Goal: Task Accomplishment & Management: Manage account settings

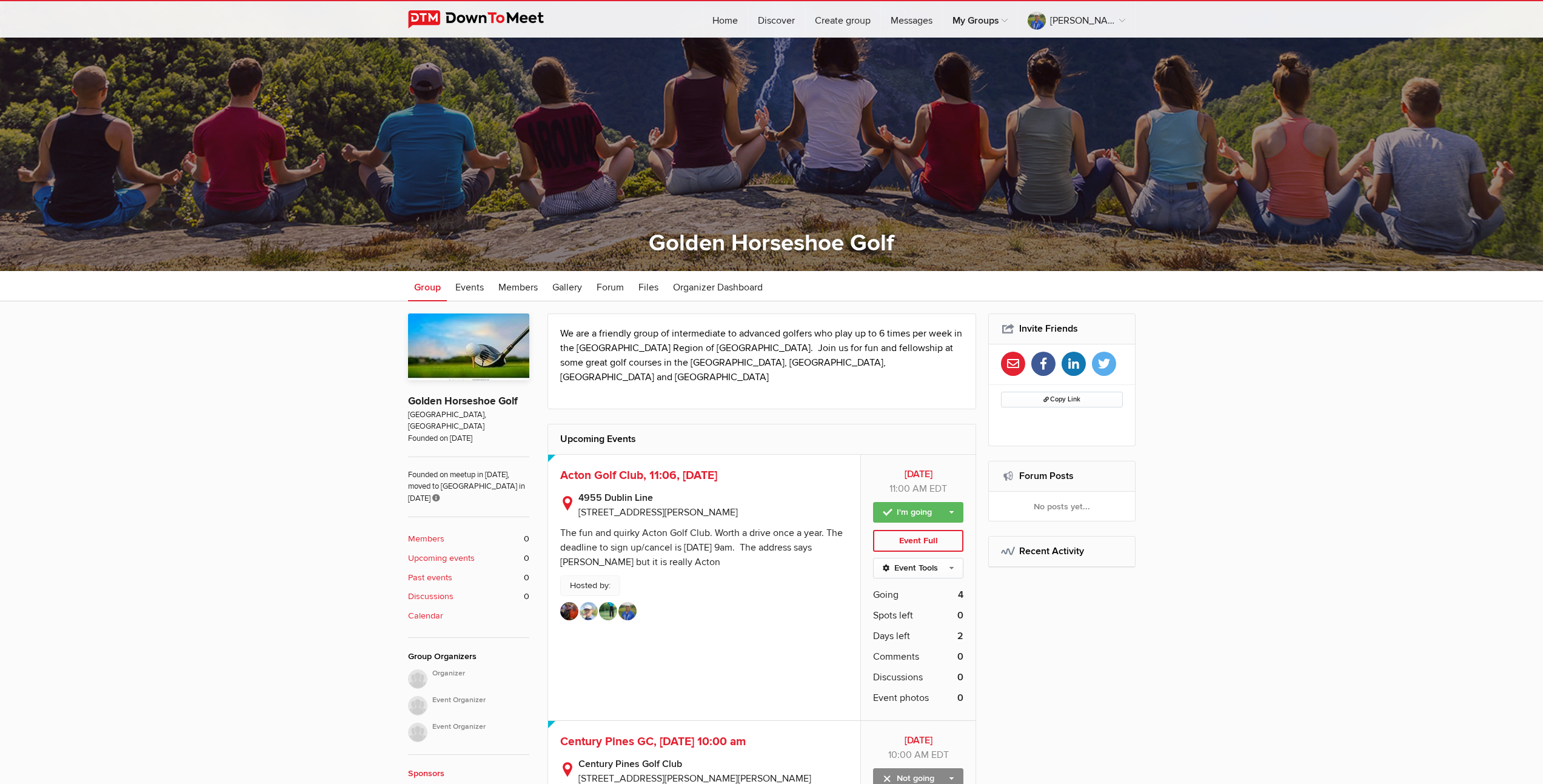
scroll to position [387, 0]
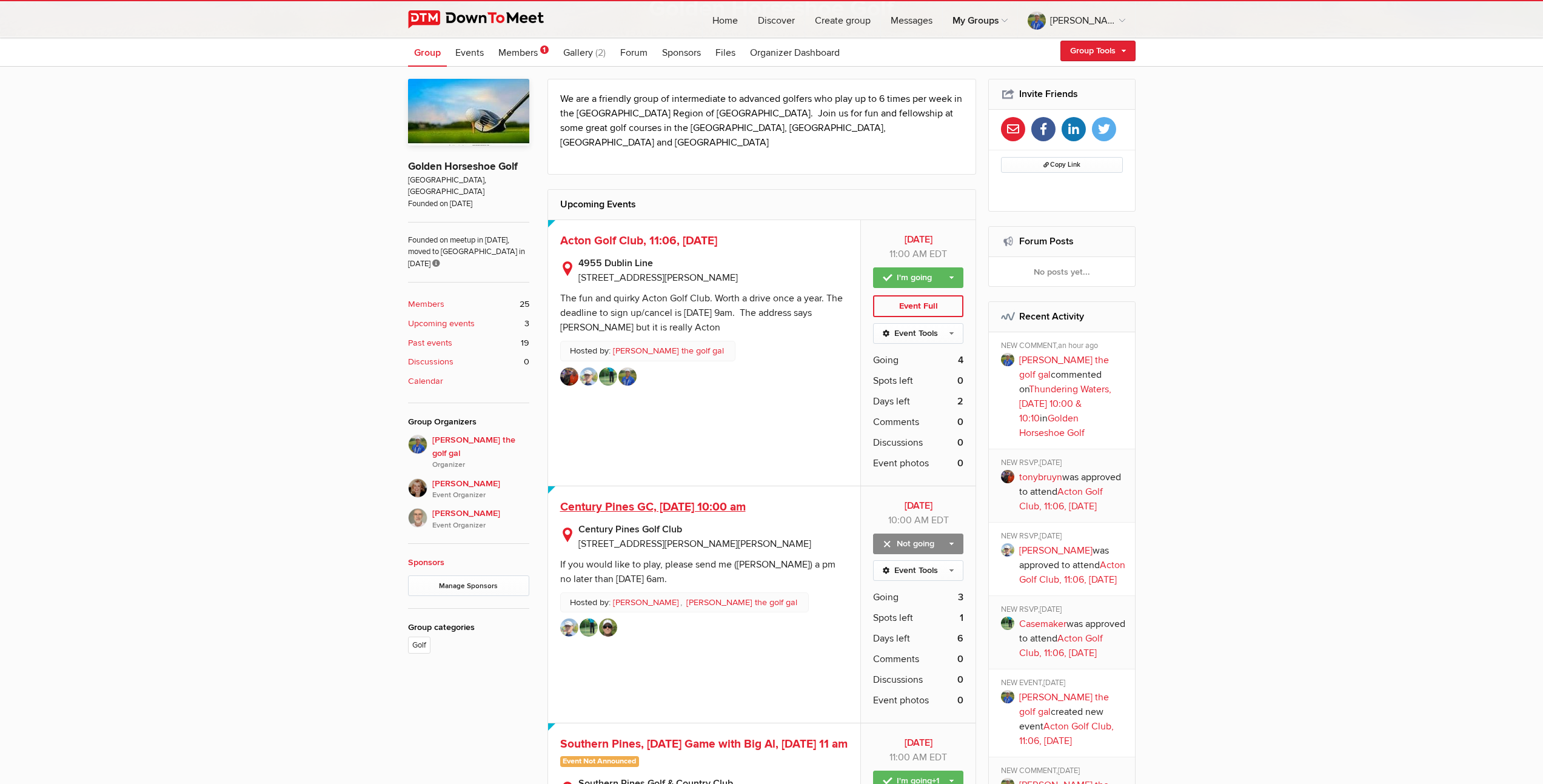
click at [716, 500] on span "Century Pines GC, [DATE] 10:00 am" at bounding box center [653, 507] width 185 height 15
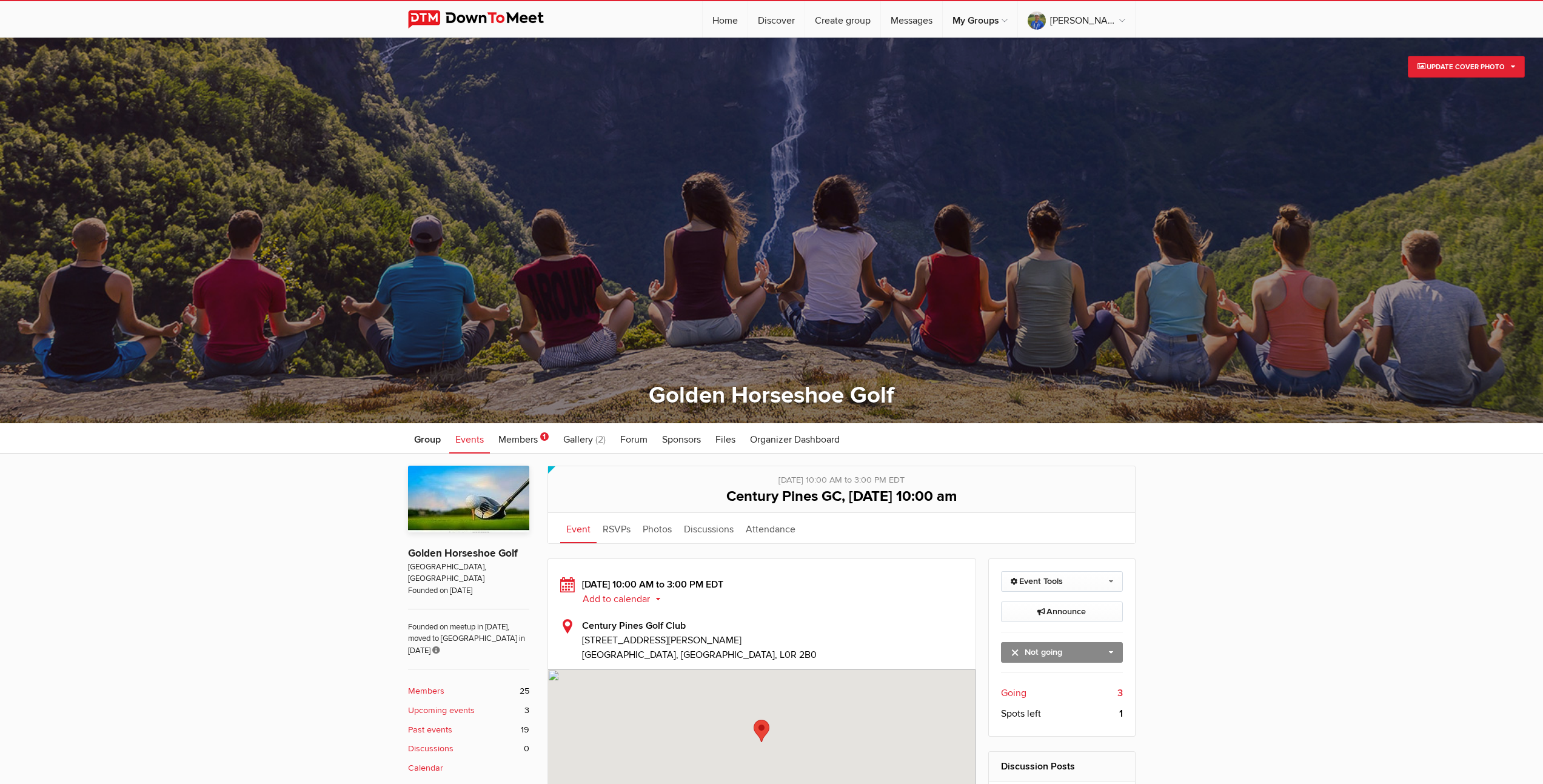
scroll to position [416, 0]
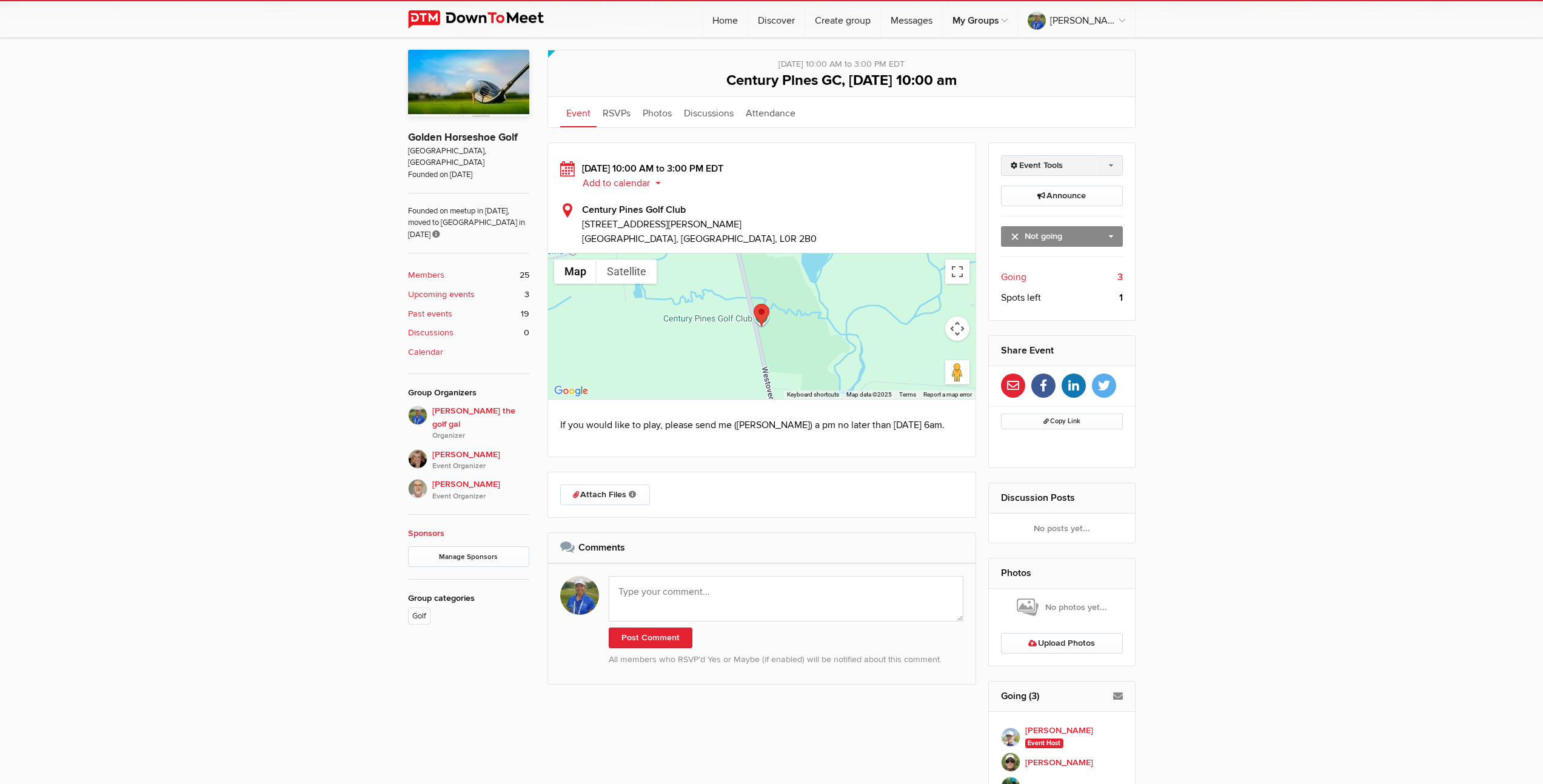
click at [1110, 163] on link "Event Tools" at bounding box center [1062, 165] width 121 height 20
click at [1034, 192] on link "Edit Event" at bounding box center [1062, 191] width 121 height 18
select select "10:00:00"
select select "3:00:00"
select select "PM"
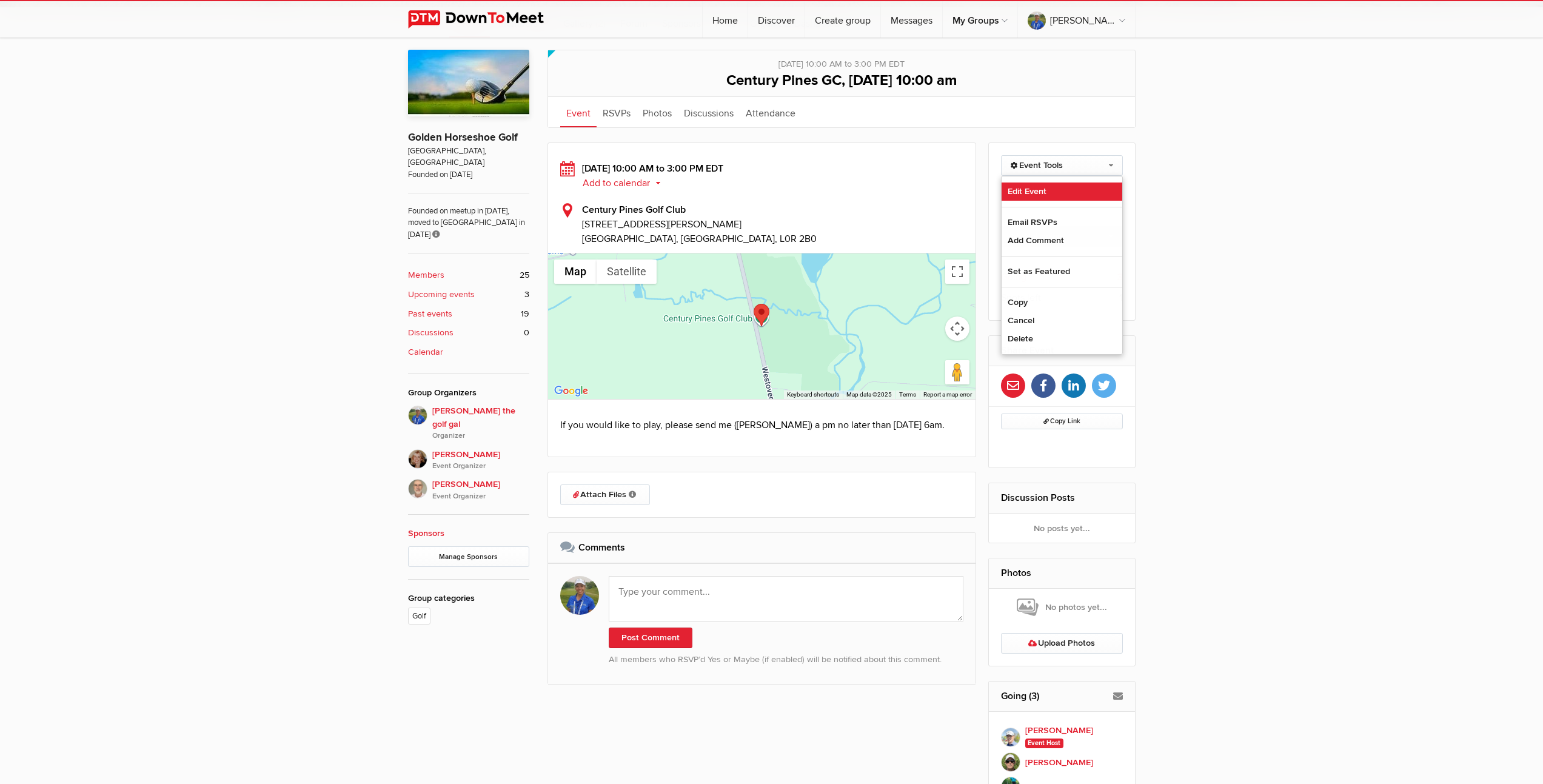
select select "[GEOGRAPHIC_DATA]"
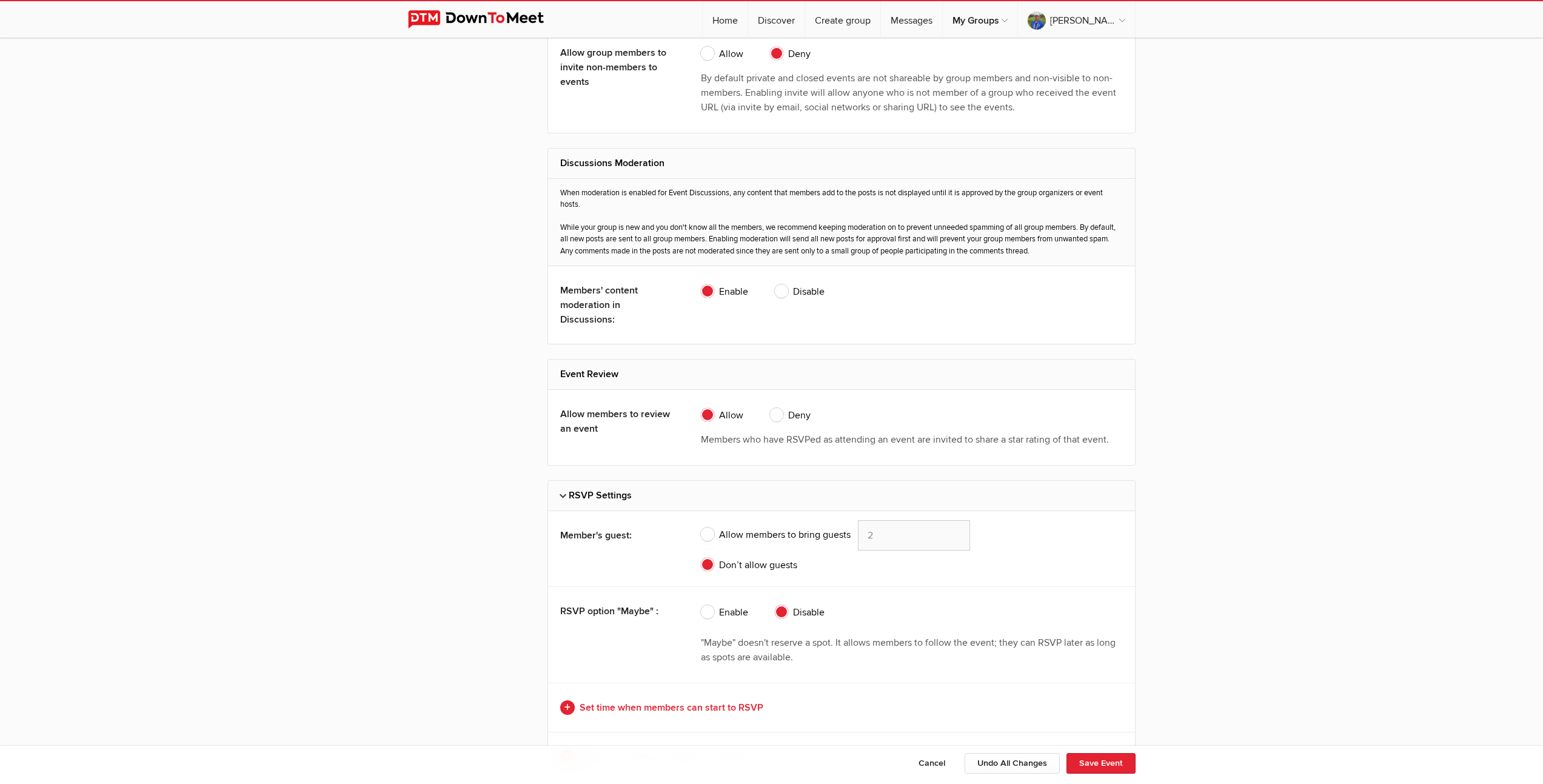
scroll to position [2288, 0]
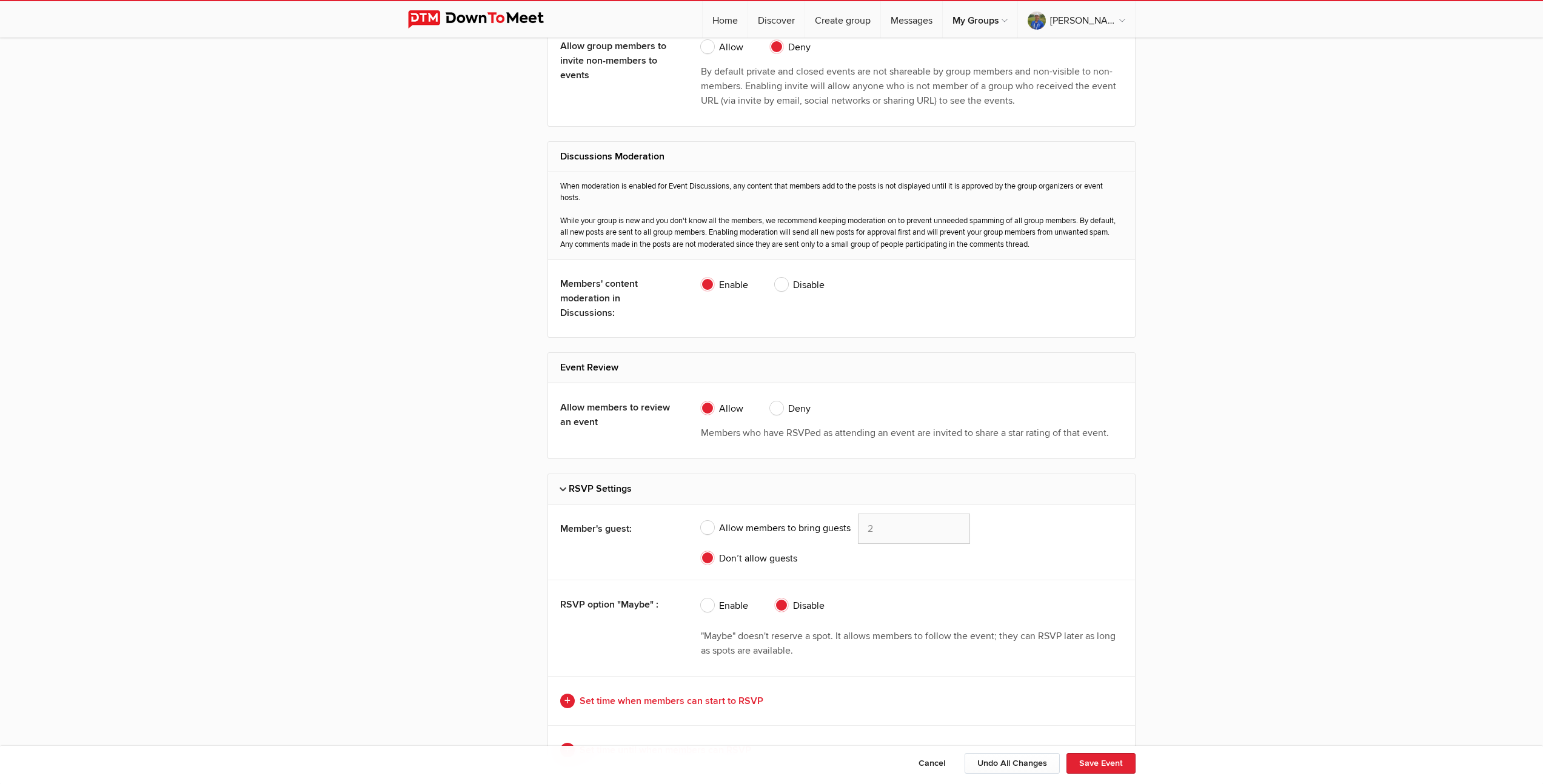
click at [708, 524] on span "Allow members to bring guests" at bounding box center [775, 528] width 150 height 15
click at [701, 513] on input "Allow members to bring guests 2" at bounding box center [701, 513] width 1 height 1
radio input "true"
type input "1"
click at [957, 529] on input "1" at bounding box center [914, 528] width 112 height 30
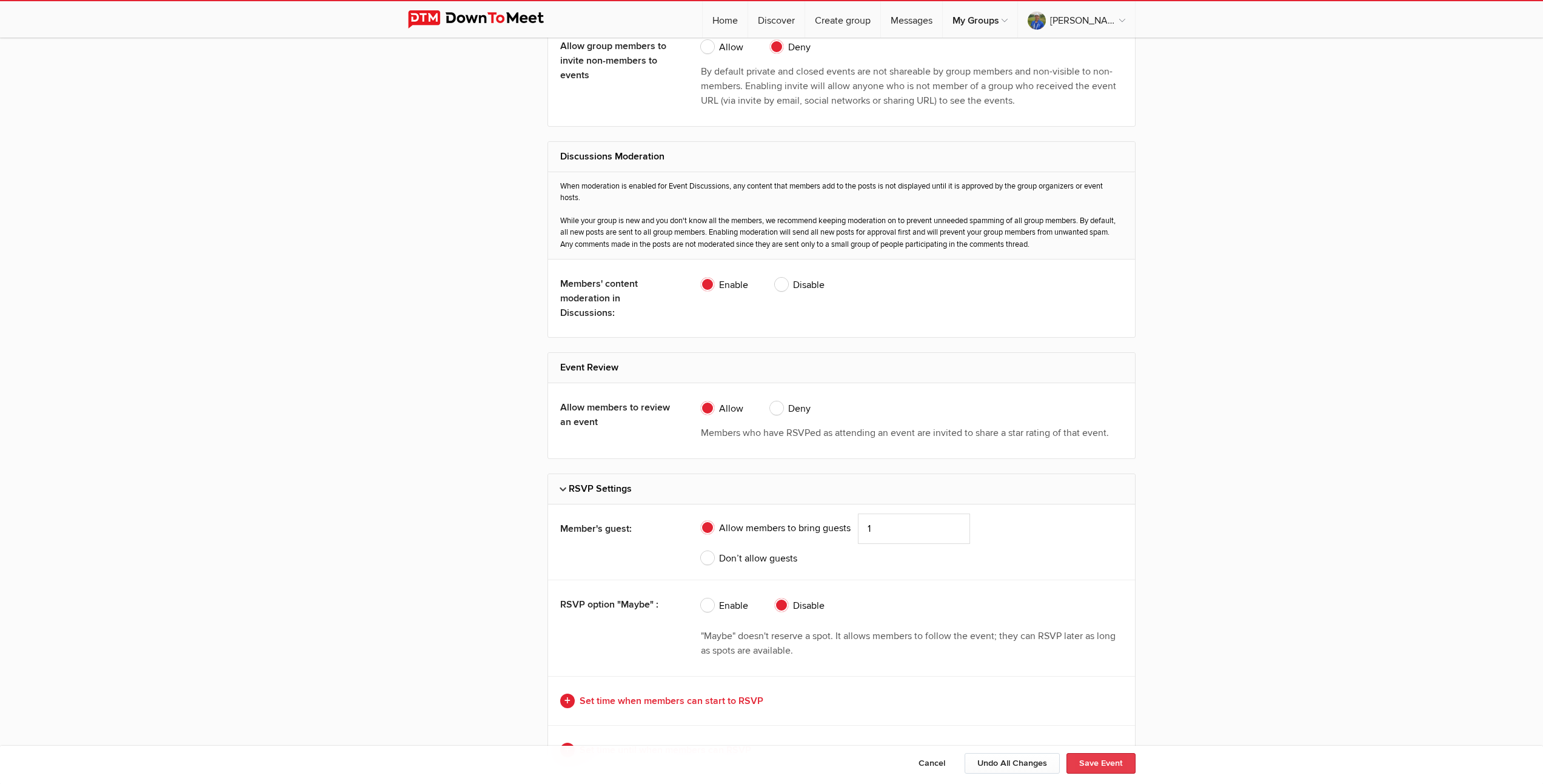
click at [1102, 764] on button "Save Event" at bounding box center [1101, 763] width 69 height 20
type input "[DATE]"
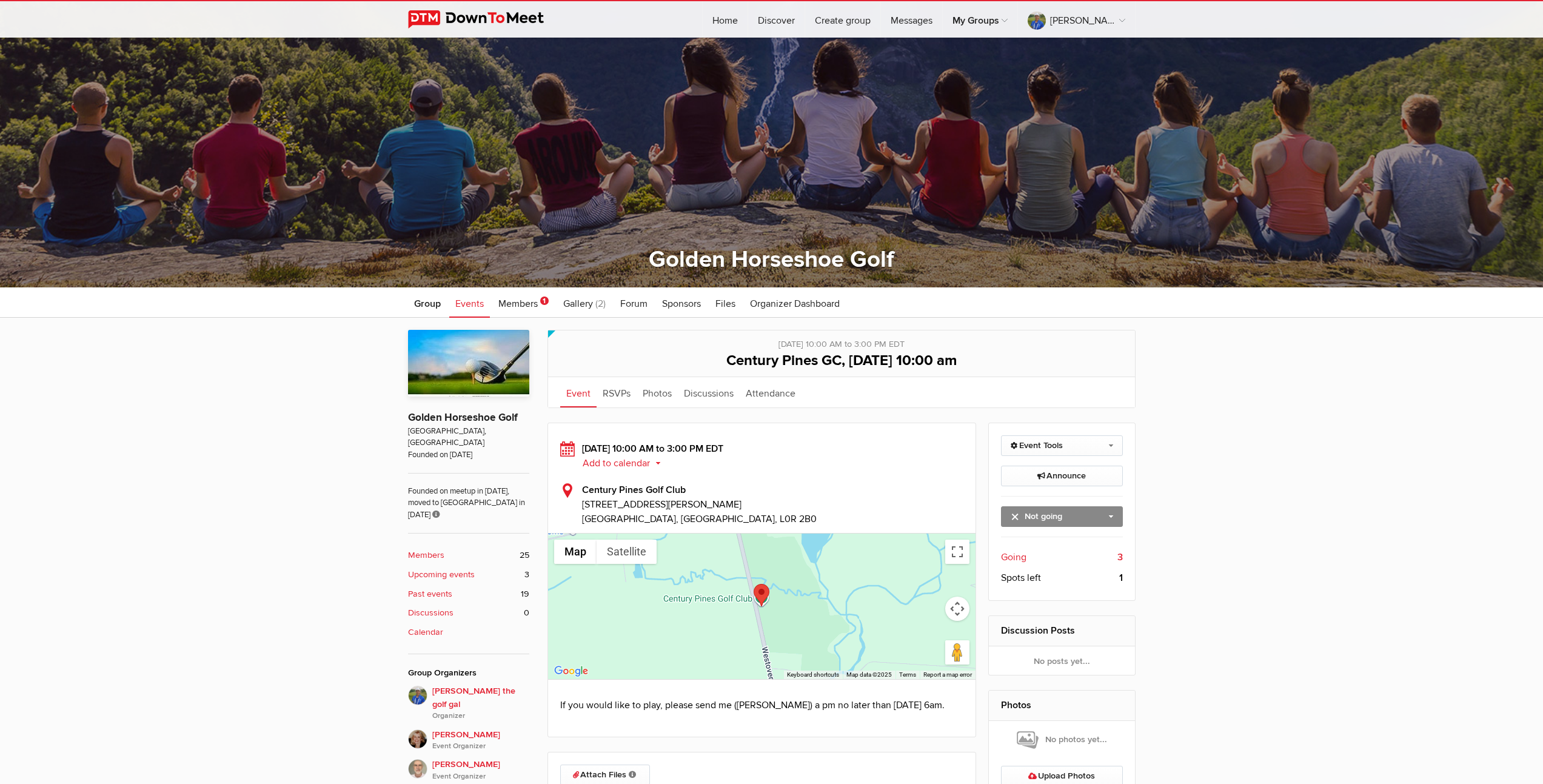
scroll to position [226, 0]
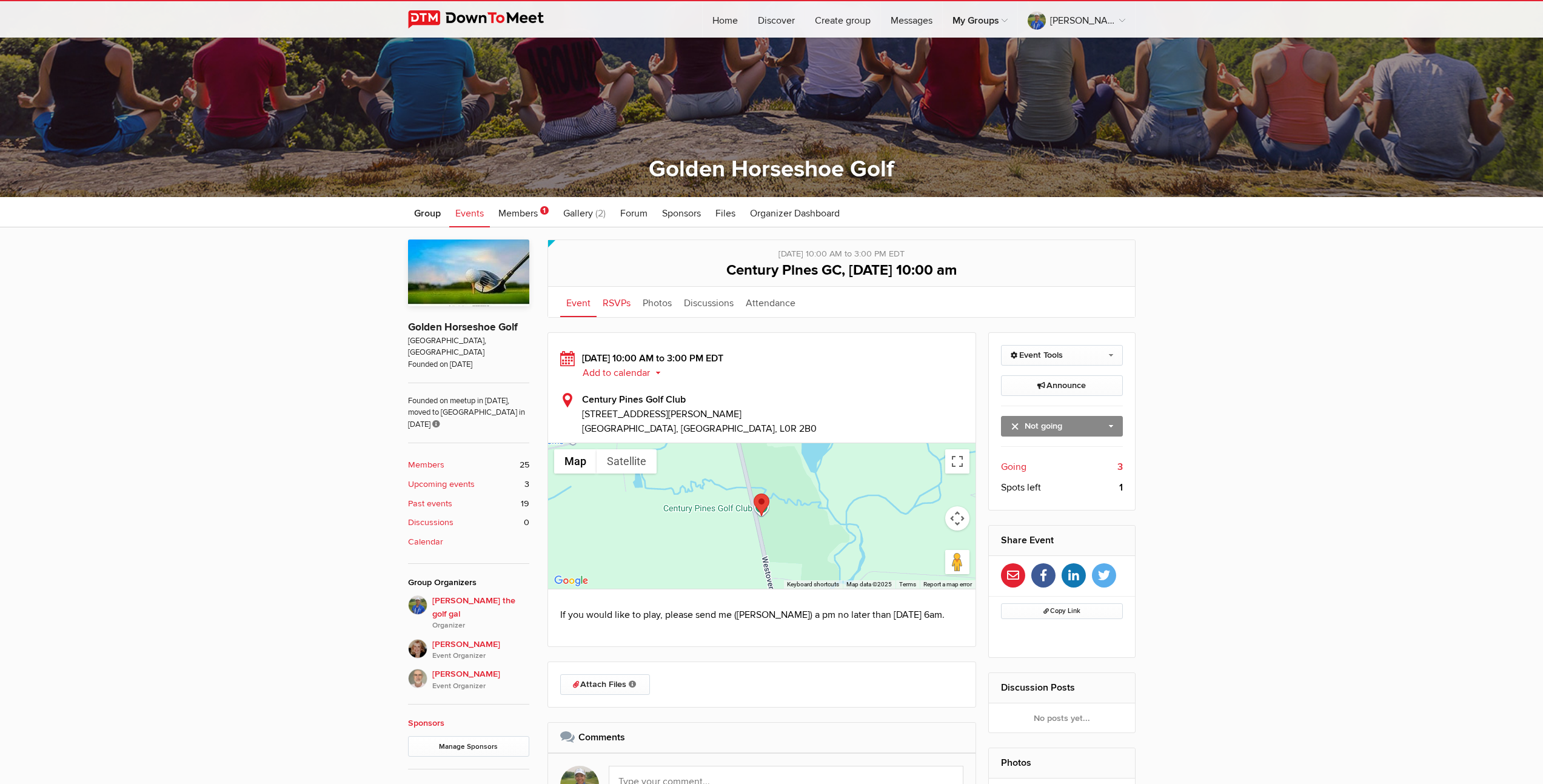
click at [617, 303] on link "RSVPs" at bounding box center [616, 301] width 40 height 30
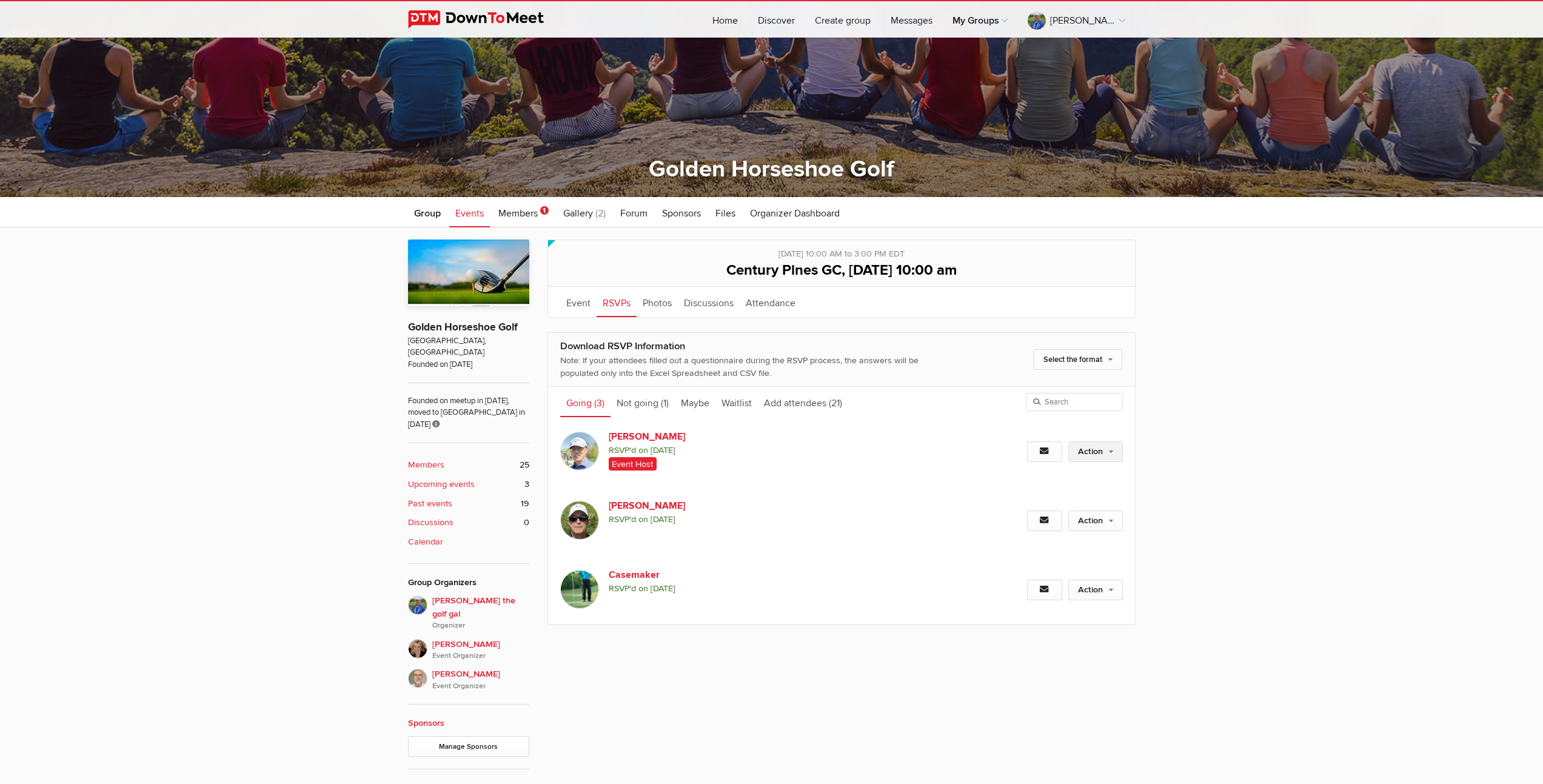
click at [1105, 454] on link "Action" at bounding box center [1095, 451] width 54 height 20
click at [1051, 480] on link "Edit guest count" at bounding box center [1056, 478] width 132 height 18
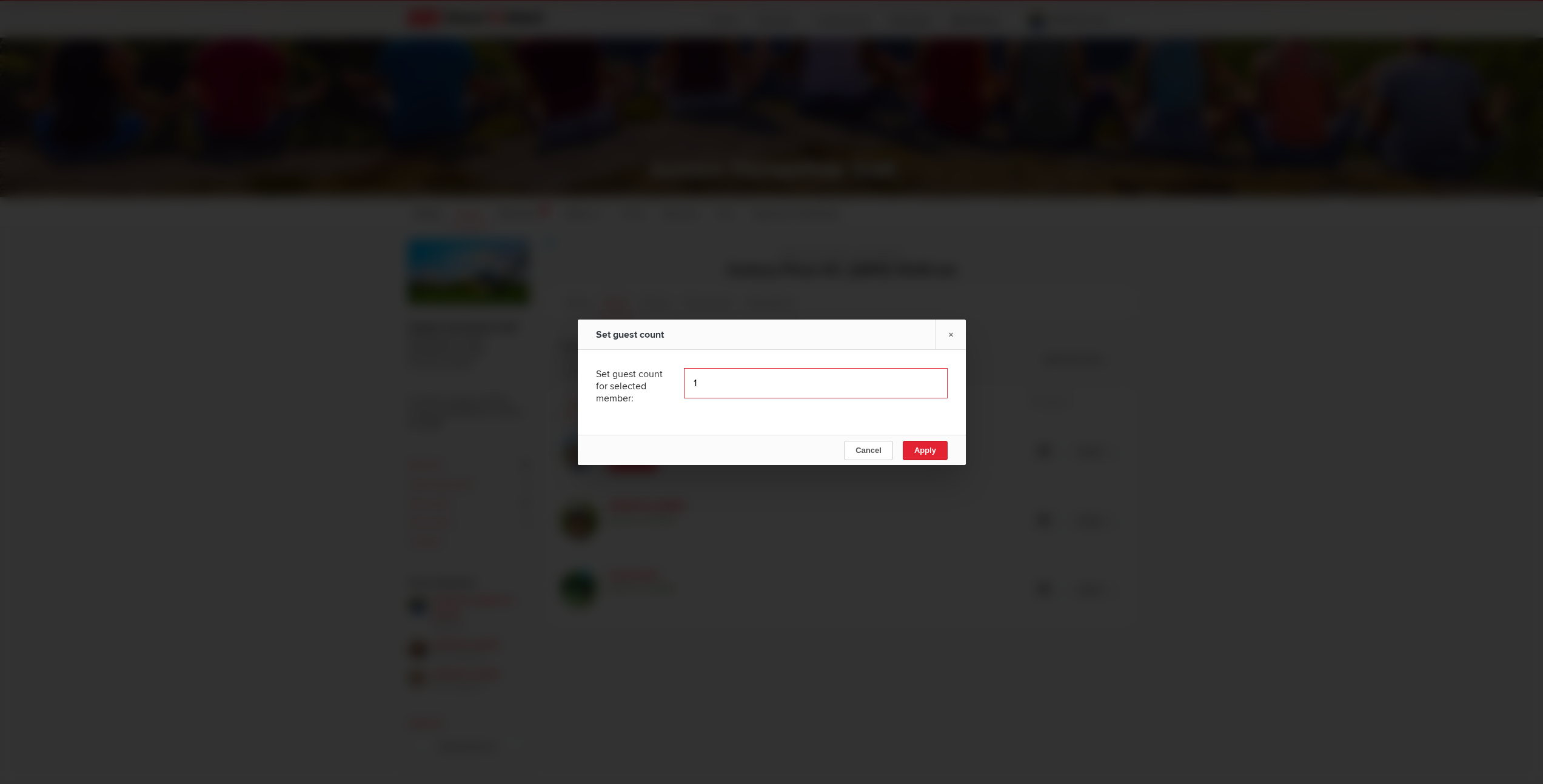
type input "1"
click at [927, 382] on input "1" at bounding box center [816, 382] width 264 height 30
click at [925, 449] on span "Apply" at bounding box center [924, 450] width 22 height 9
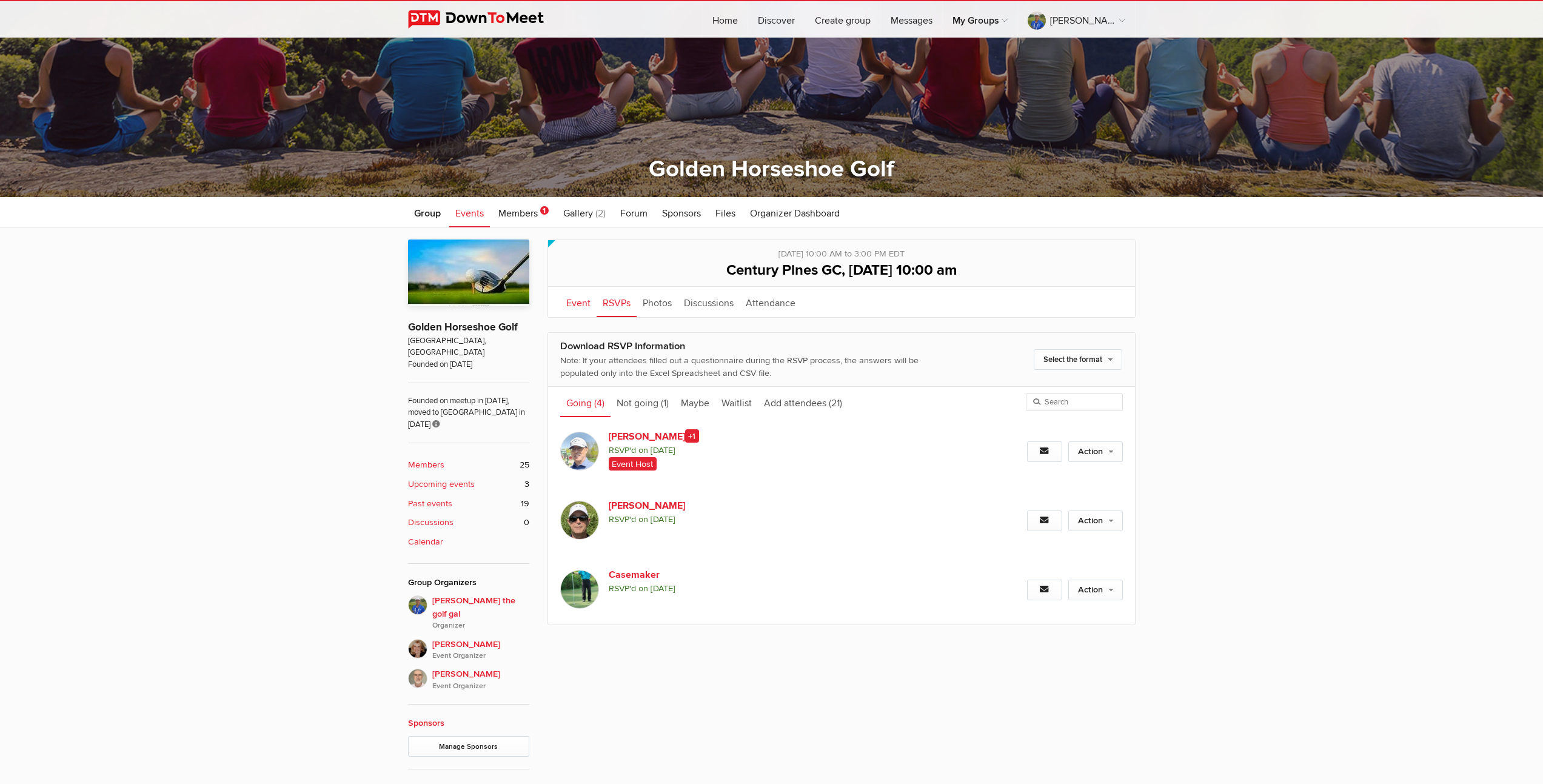
click at [573, 302] on link "Event" at bounding box center [578, 301] width 36 height 30
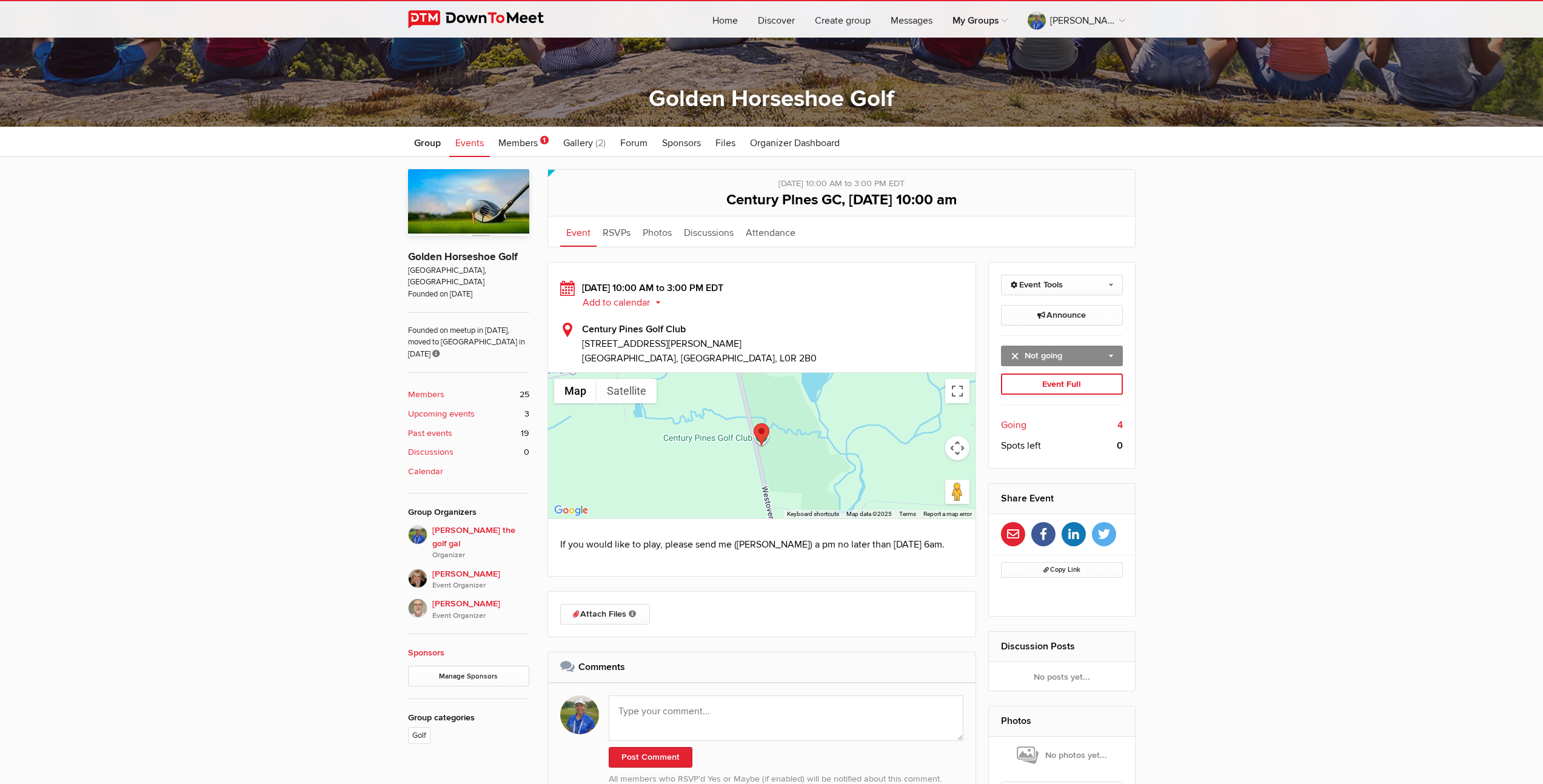
scroll to position [408, 0]
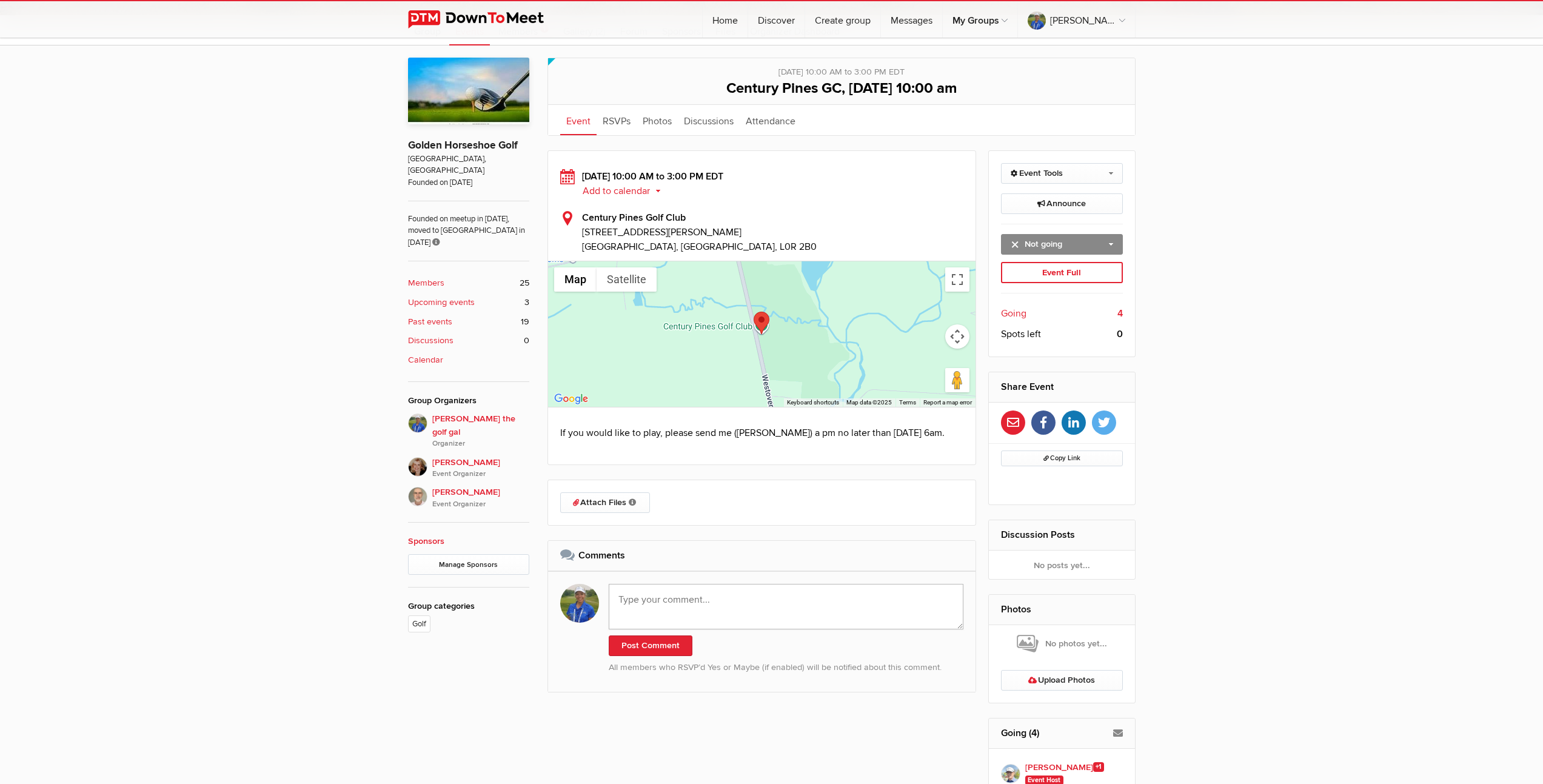
click at [688, 625] on textarea at bounding box center [786, 607] width 356 height 45
type textarea "Mo will be joining you fellows and [PERSON_NAME] is your host."
click at [654, 656] on button "Post Comment" at bounding box center [650, 646] width 83 height 20
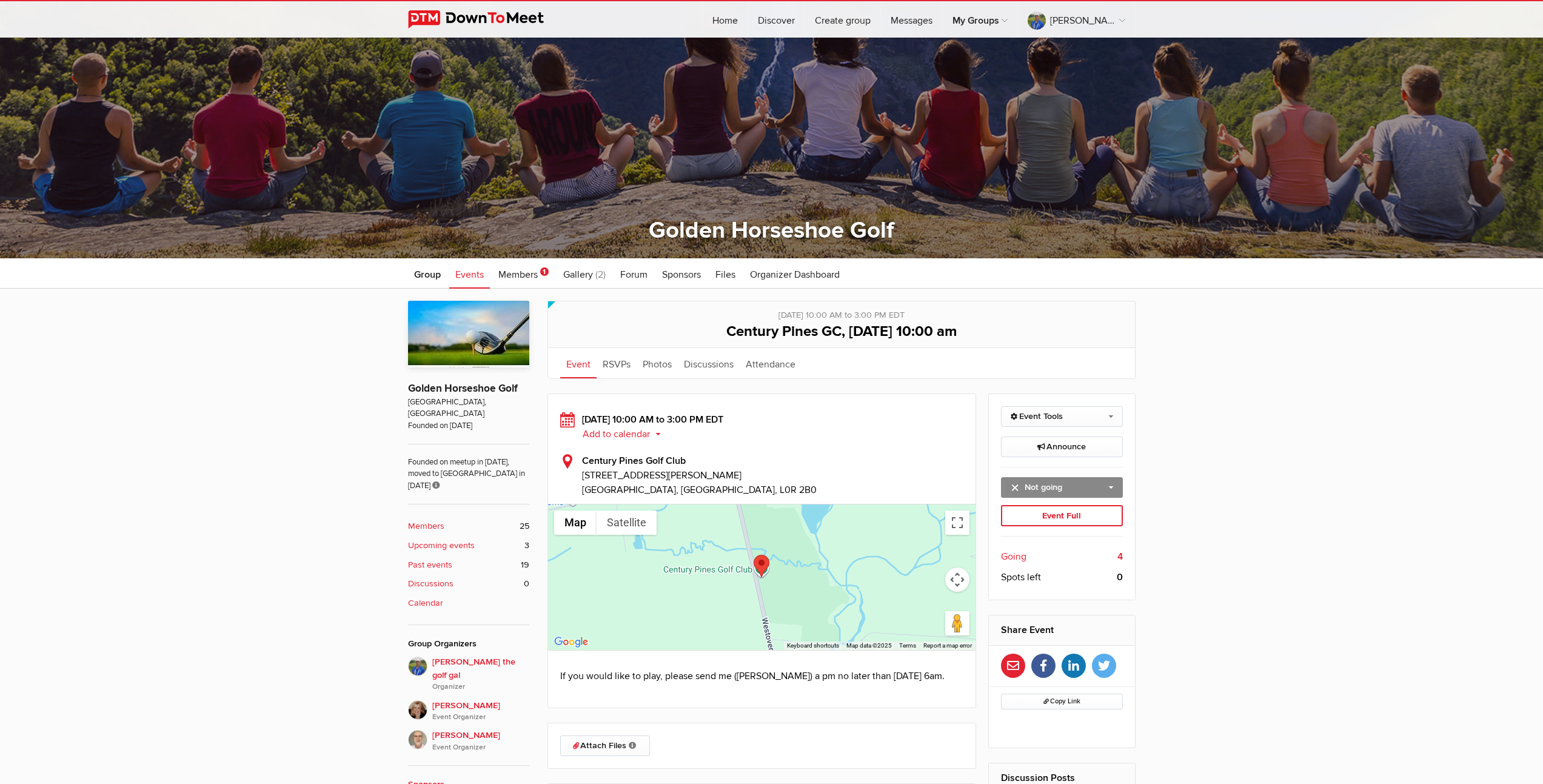
scroll to position [247, 0]
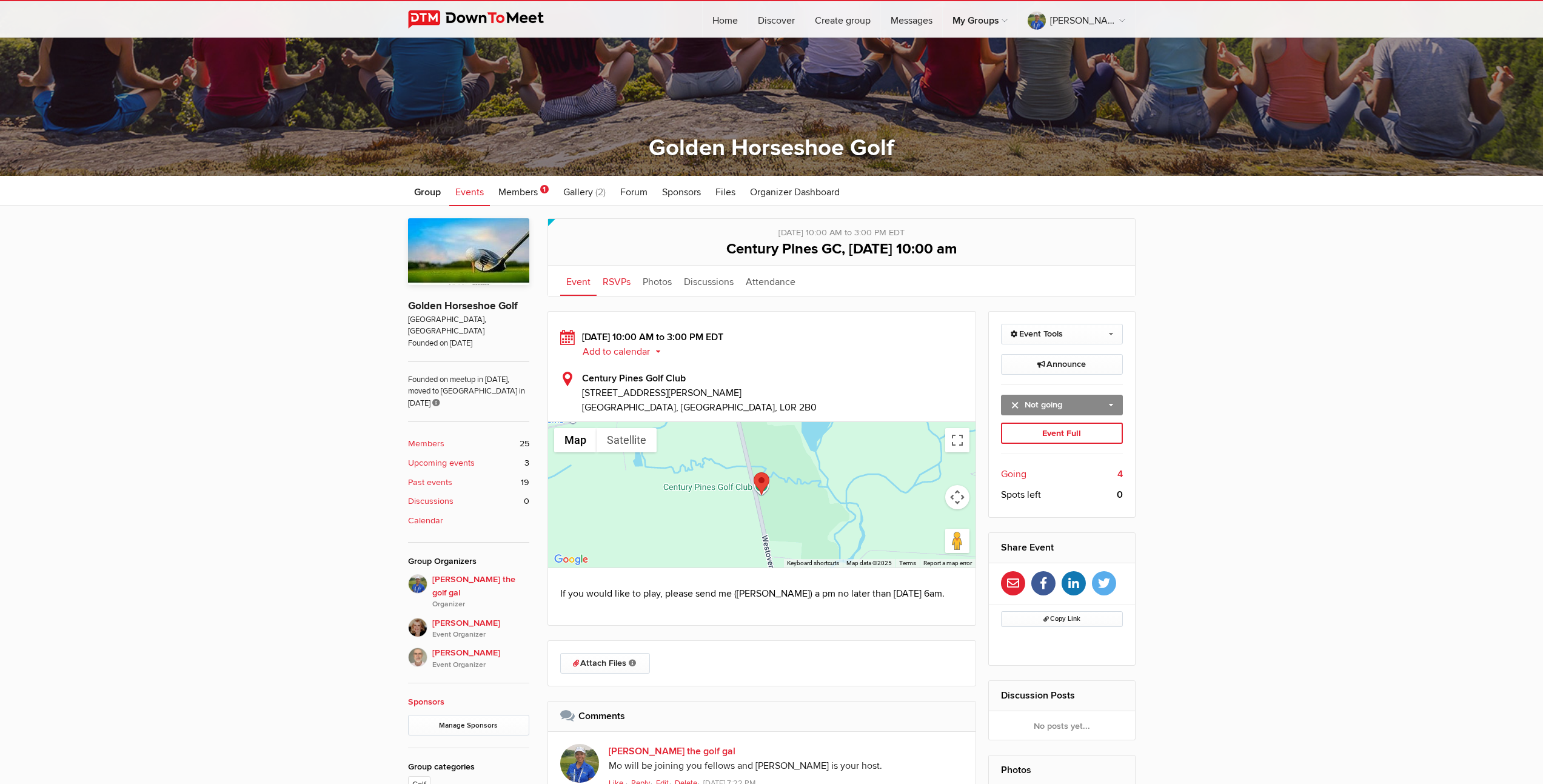
click at [614, 281] on link "RSVPs" at bounding box center [616, 280] width 40 height 30
